Goal: Task Accomplishment & Management: Manage account settings

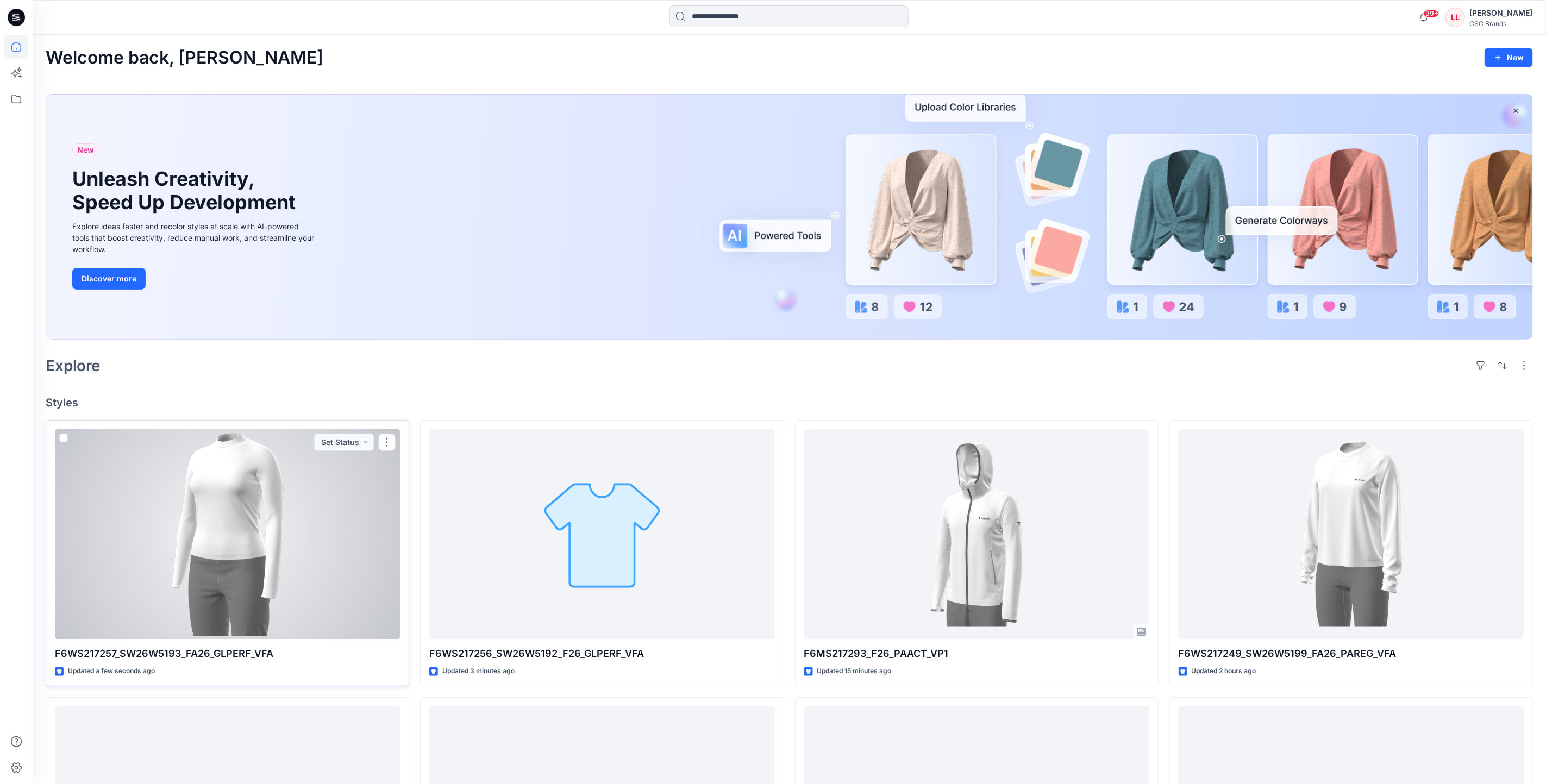
click at [349, 549] on div at bounding box center [228, 535] width 345 height 211
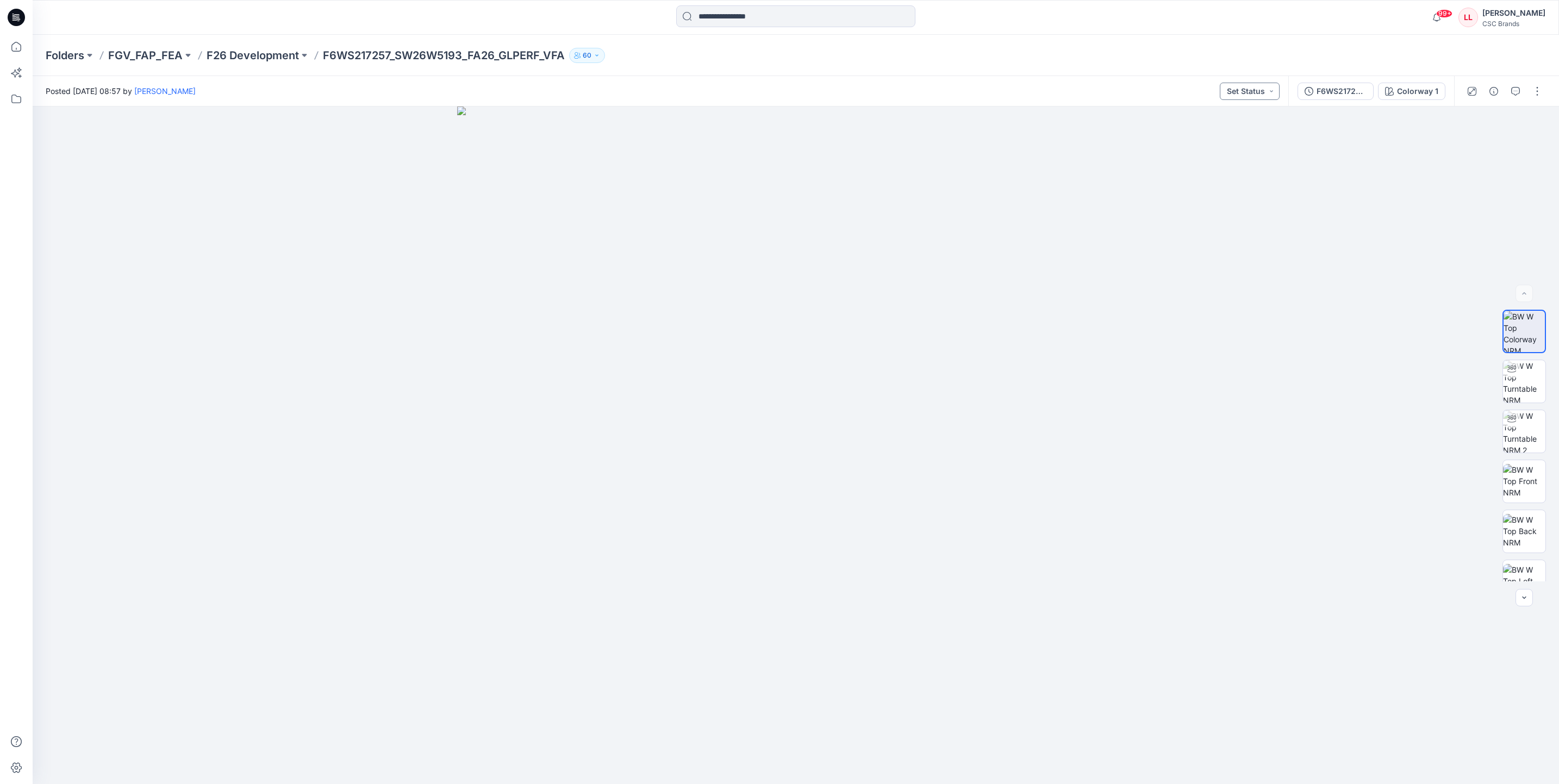
click at [1266, 94] on button "Set Status" at bounding box center [1250, 91] width 60 height 18
click at [1230, 216] on p "F/A Virtual" at bounding box center [1221, 212] width 36 height 14
click at [1538, 93] on button "button" at bounding box center [1537, 91] width 18 height 18
click at [1461, 146] on p "Edit" at bounding box center [1468, 146] width 13 height 11
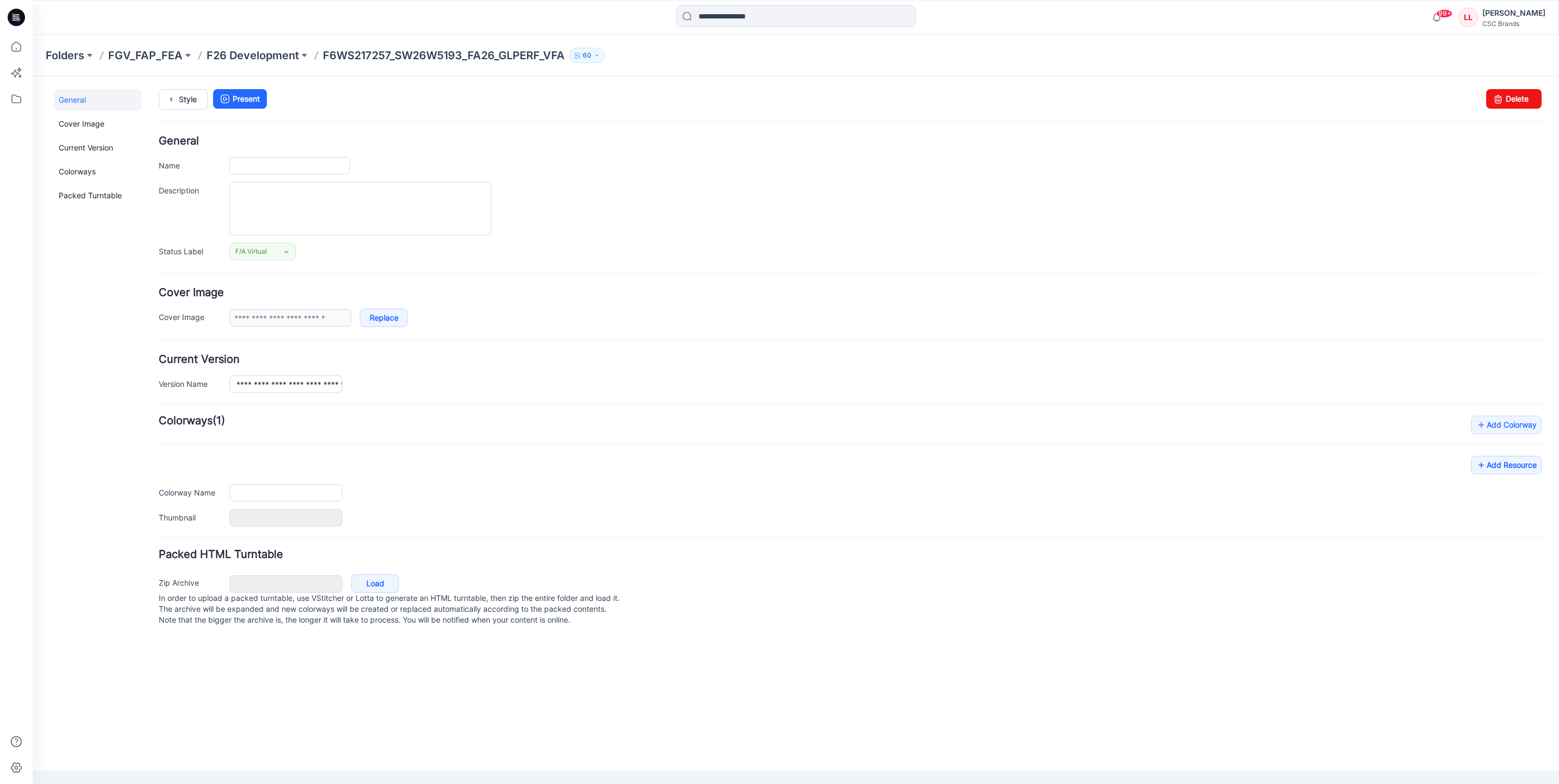
type input "**********"
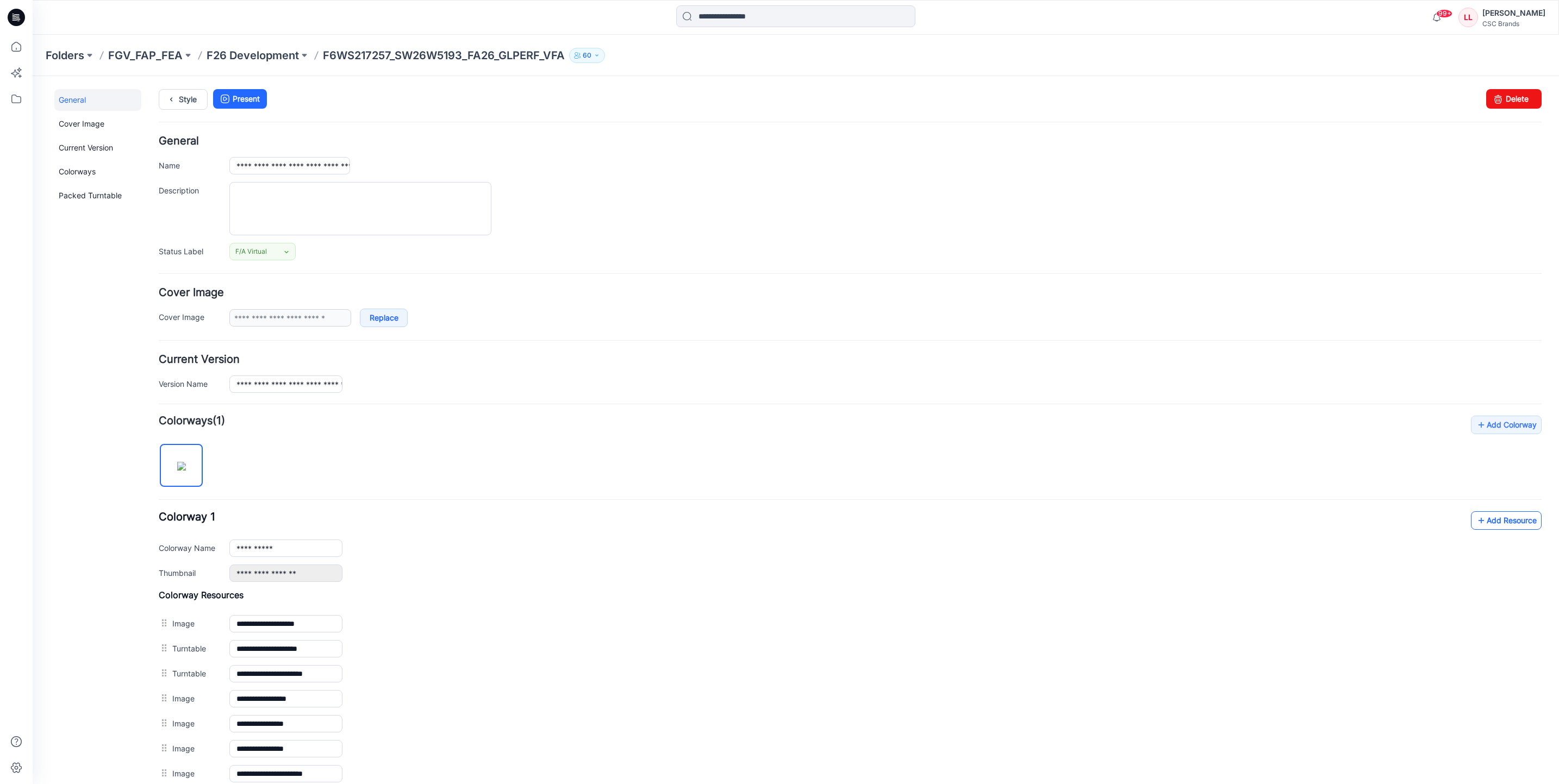
click at [1487, 530] on link "Add Resource" at bounding box center [1506, 520] width 71 height 19
click at [5, 51] on icon at bounding box center [16, 47] width 24 height 24
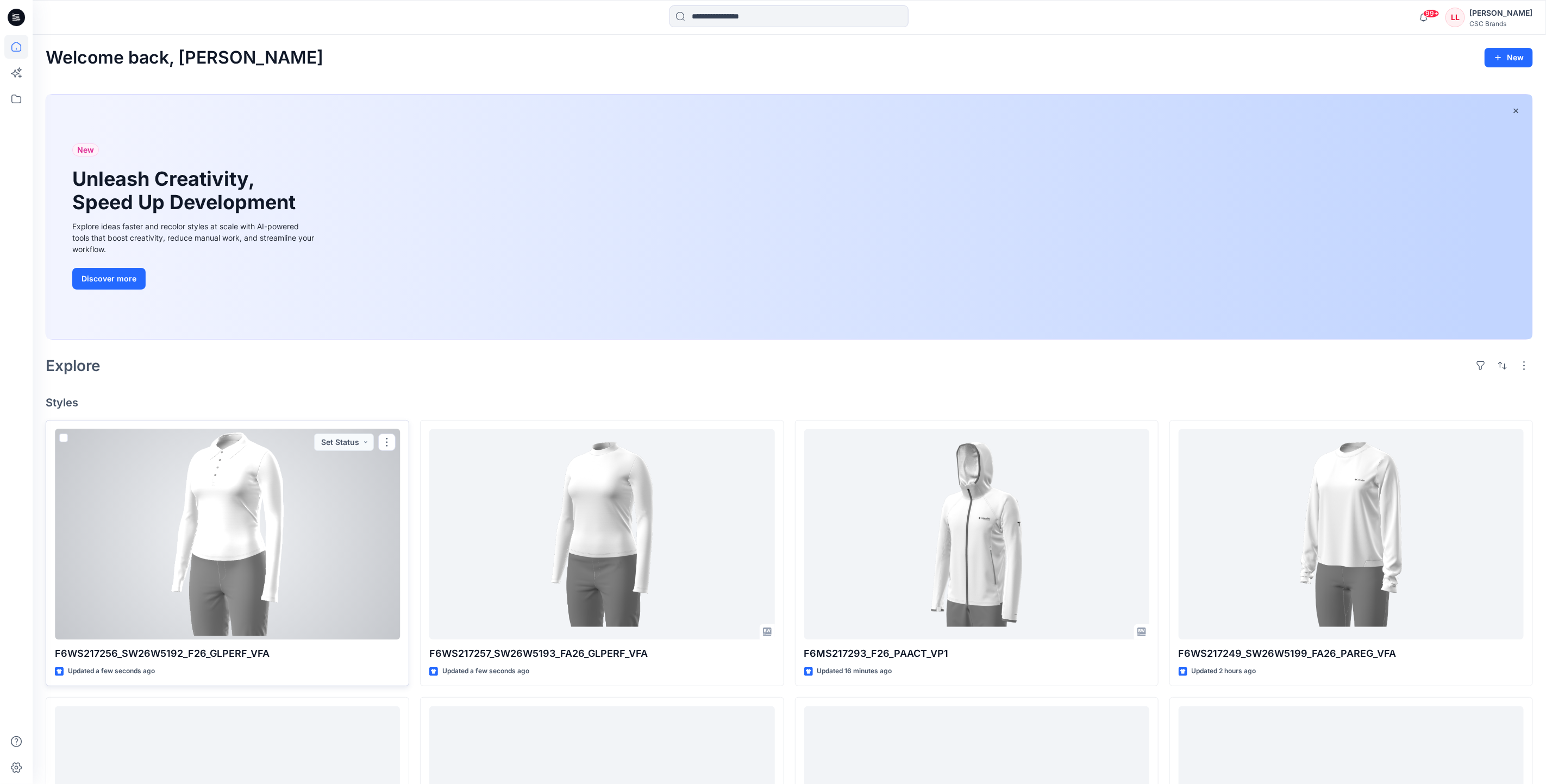
click at [270, 597] on div at bounding box center [228, 535] width 345 height 211
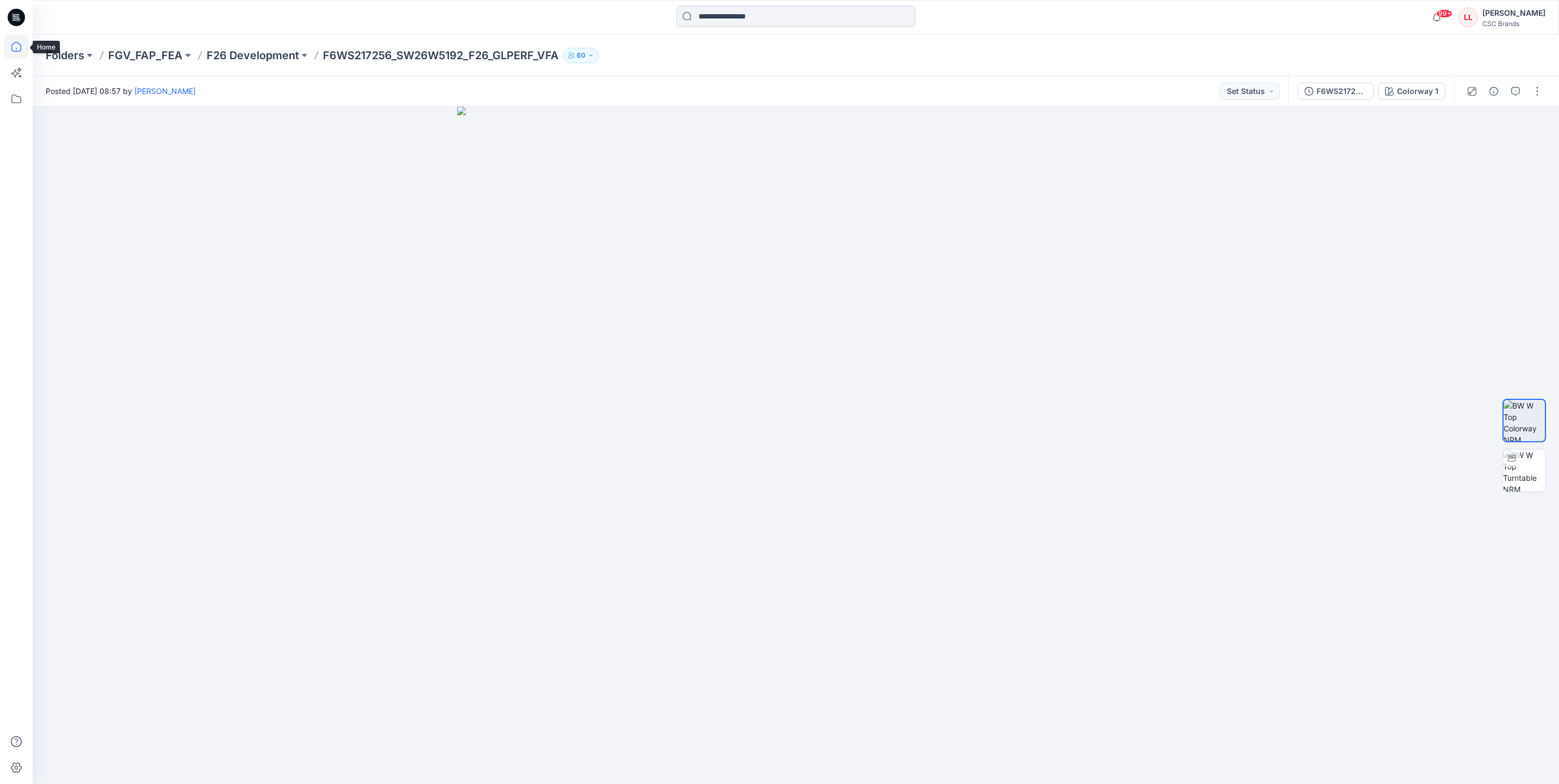
click at [16, 50] on icon at bounding box center [16, 49] width 1 height 2
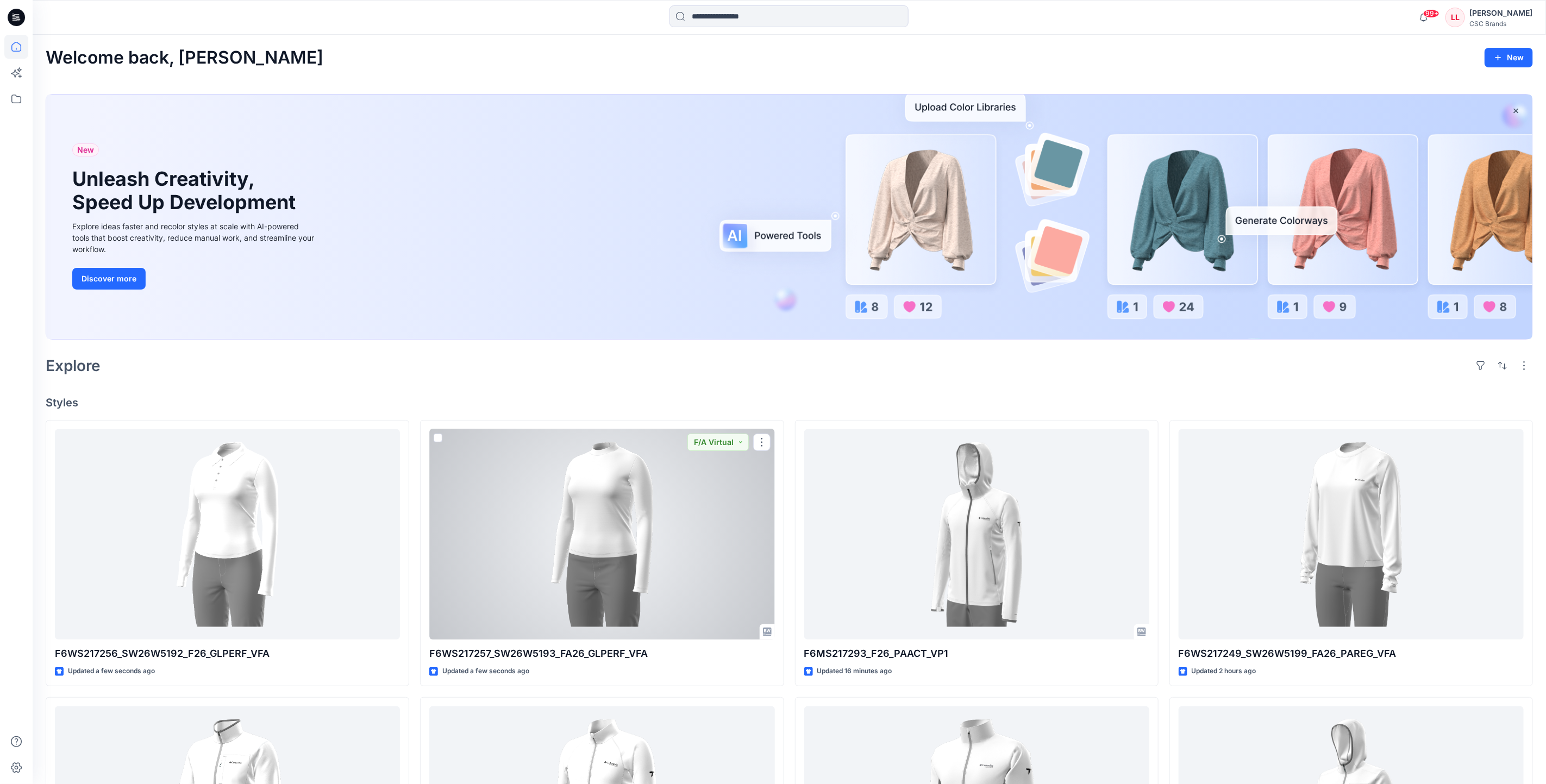
drag, startPoint x: 634, startPoint y: 540, endPoint x: 652, endPoint y: 538, distance: 18.1
click at [635, 540] on div at bounding box center [602, 535] width 345 height 211
